Goal: Find specific fact: Find specific fact

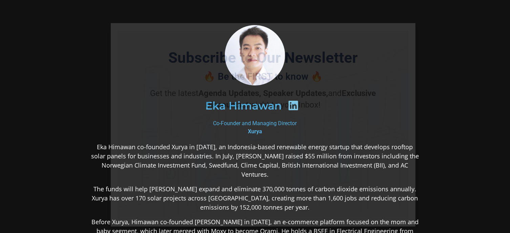
click at [459, 142] on section "Eka Himawan Co-Founder and Managing Director [PERSON_NAME] Eka Himawan co-found…" at bounding box center [255, 193] width 510 height 386
click at [407, 30] on icon "Close" at bounding box center [406, 32] width 6 height 6
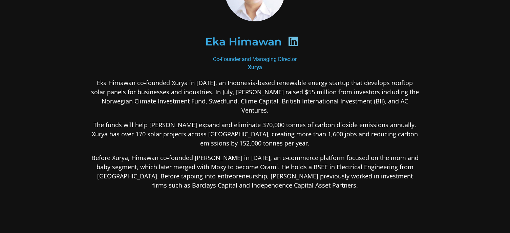
scroll to position [64, 0]
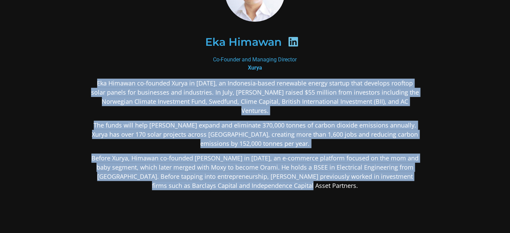
drag, startPoint x: 93, startPoint y: 84, endPoint x: 313, endPoint y: 179, distance: 239.7
click at [313, 179] on div "Eka Himawan co-founded Xurya in [DATE], an Indonesia-based renewable energy sta…" at bounding box center [254, 188] width 329 height 218
copy div "Eka Himawan co-founded Xurya in [DATE], an Indonesia-based renewable energy sta…"
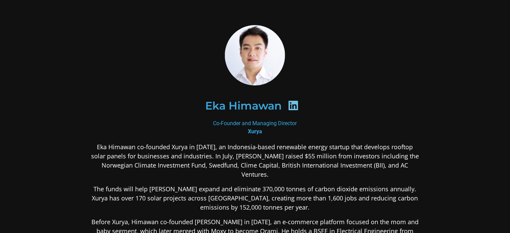
click at [292, 104] on icon at bounding box center [293, 105] width 11 height 11
click at [288, 108] on icon at bounding box center [293, 105] width 11 height 11
drag, startPoint x: 213, startPoint y: 124, endPoint x: 287, endPoint y: 134, distance: 74.2
click at [287, 134] on div "Co-Founder and Managing Director [PERSON_NAME]" at bounding box center [254, 127] width 329 height 16
copy div "Co-Founder and Managing Director [PERSON_NAME]"
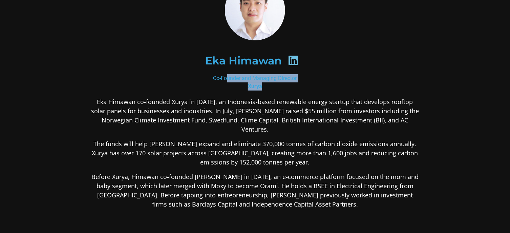
scroll to position [51, 0]
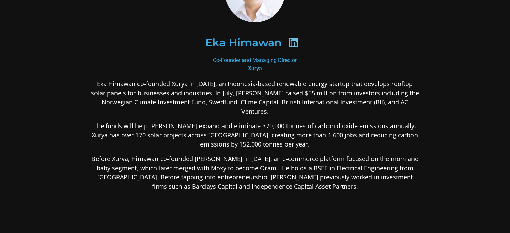
scroll to position [65, 0]
